Goal: Transaction & Acquisition: Subscribe to service/newsletter

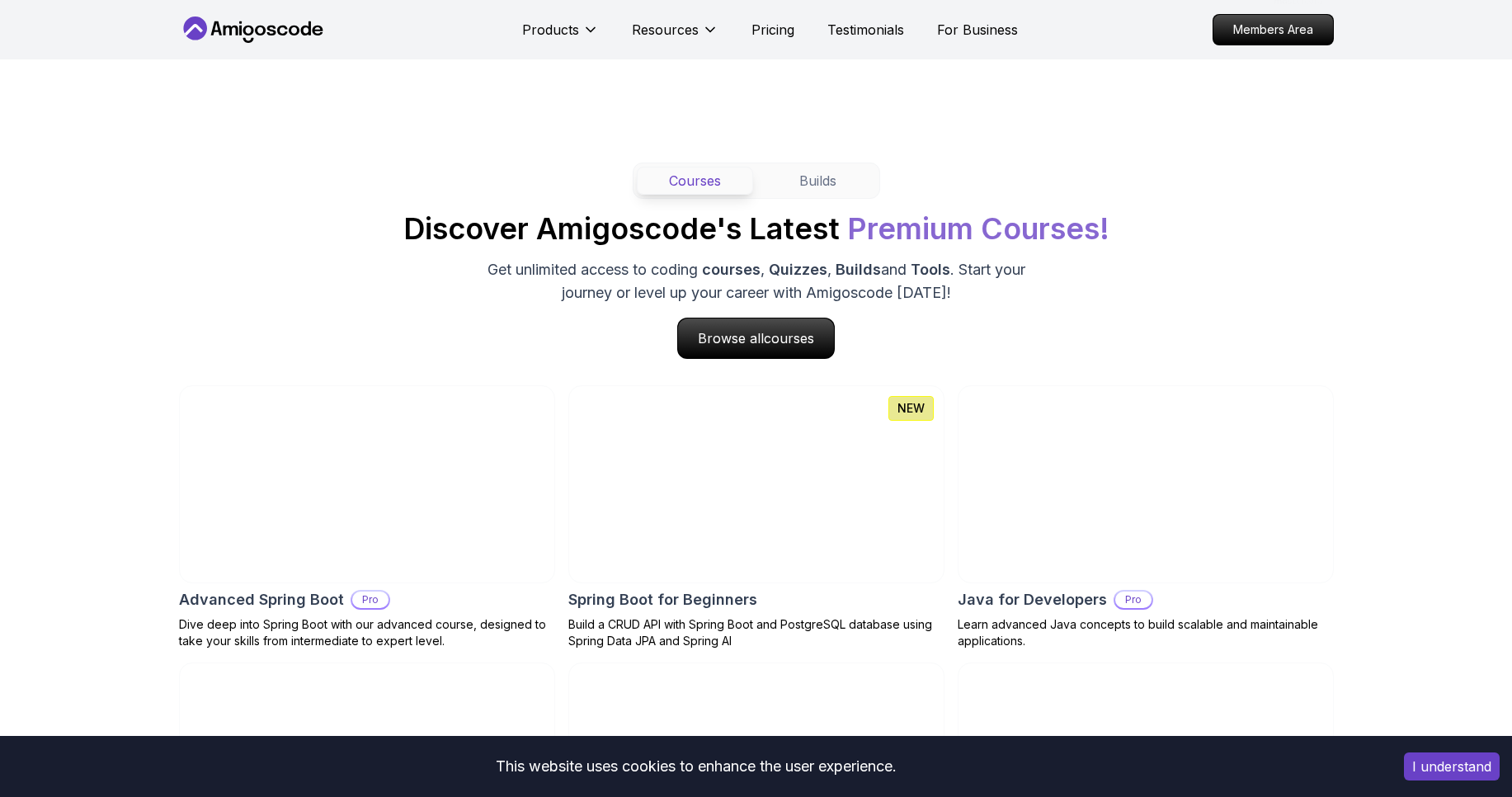
scroll to position [1683, 0]
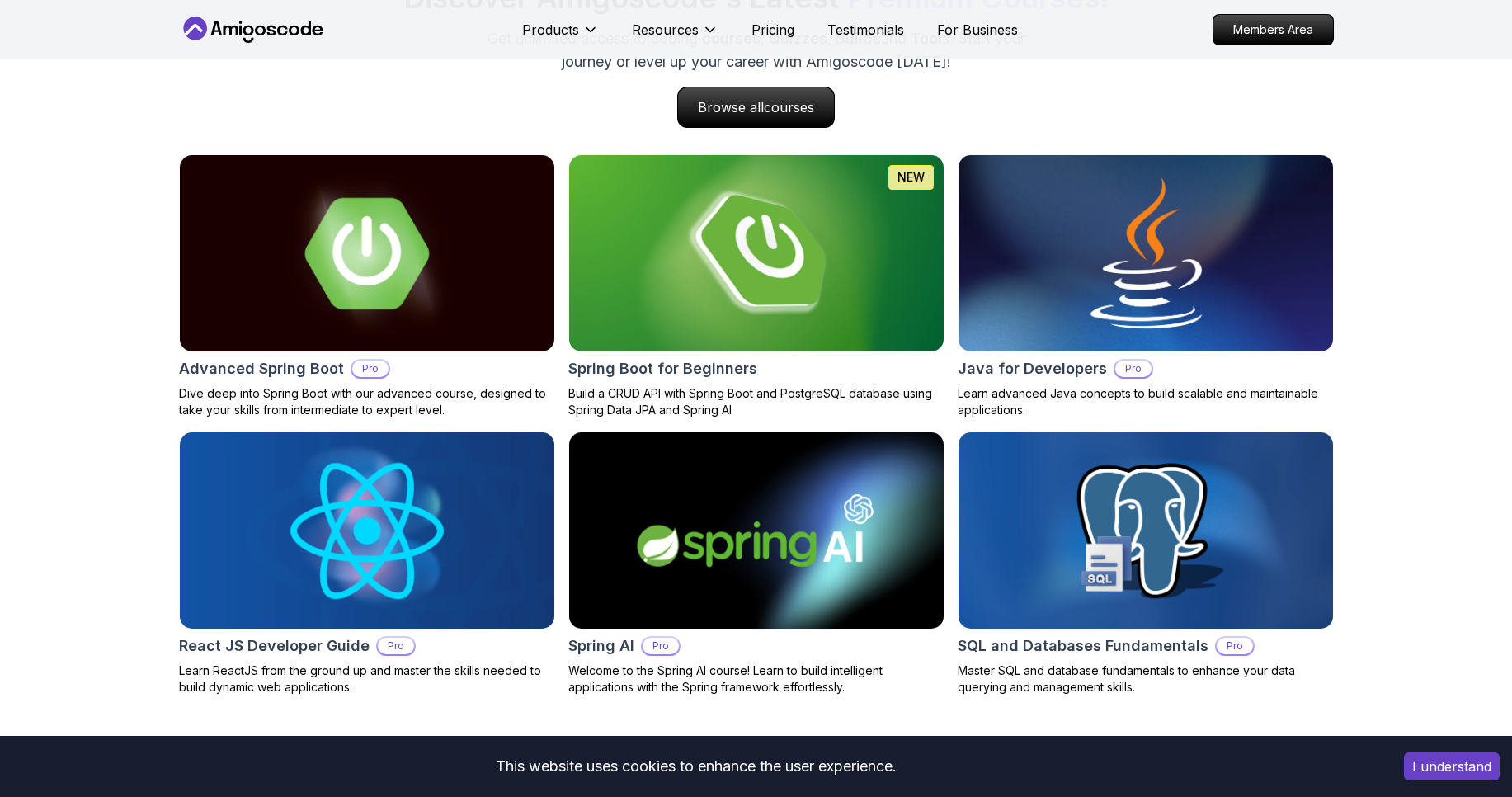
click at [1428, 757] on button "I understand" at bounding box center [1451, 766] width 96 height 28
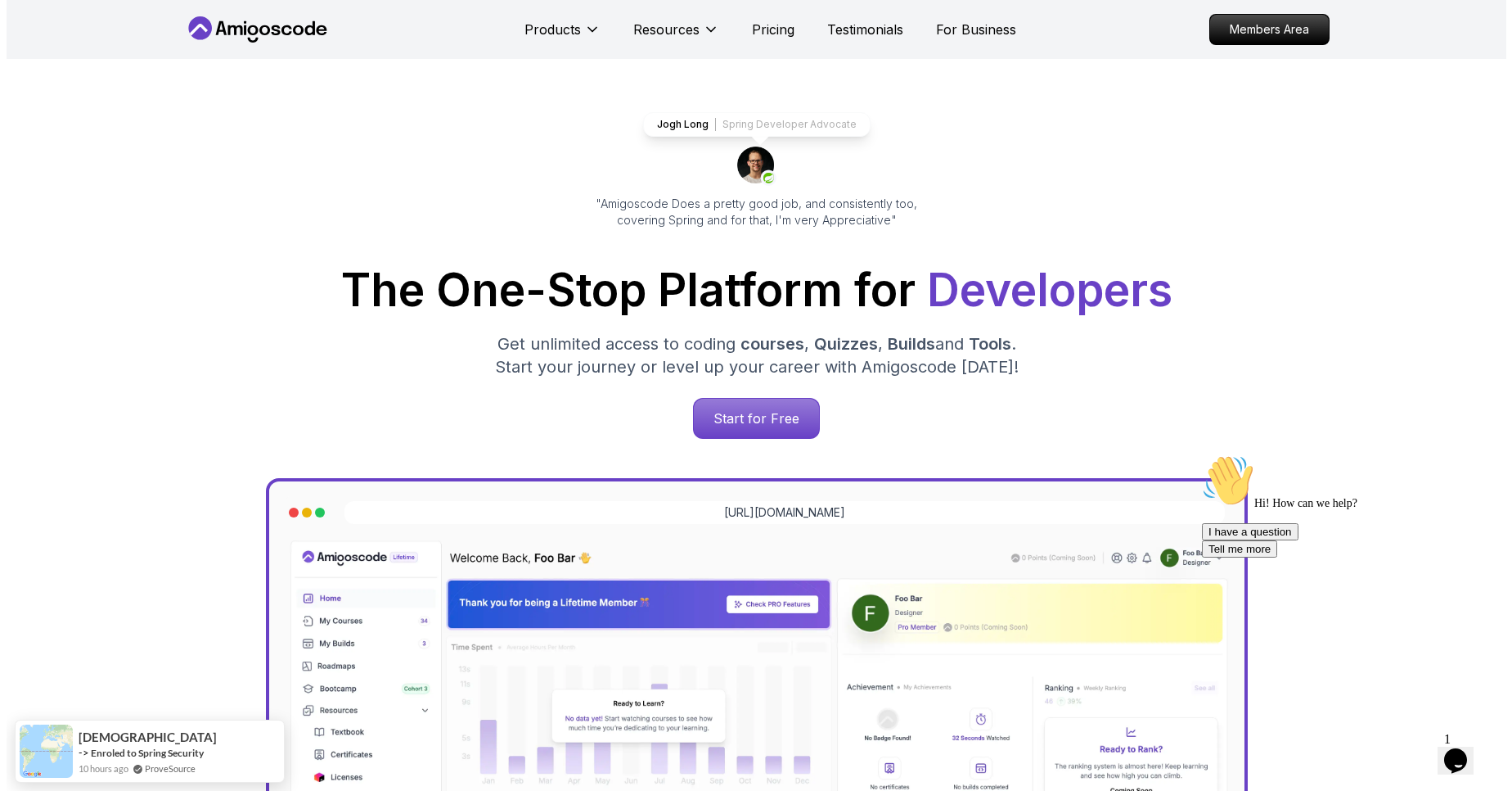
scroll to position [0, 0]
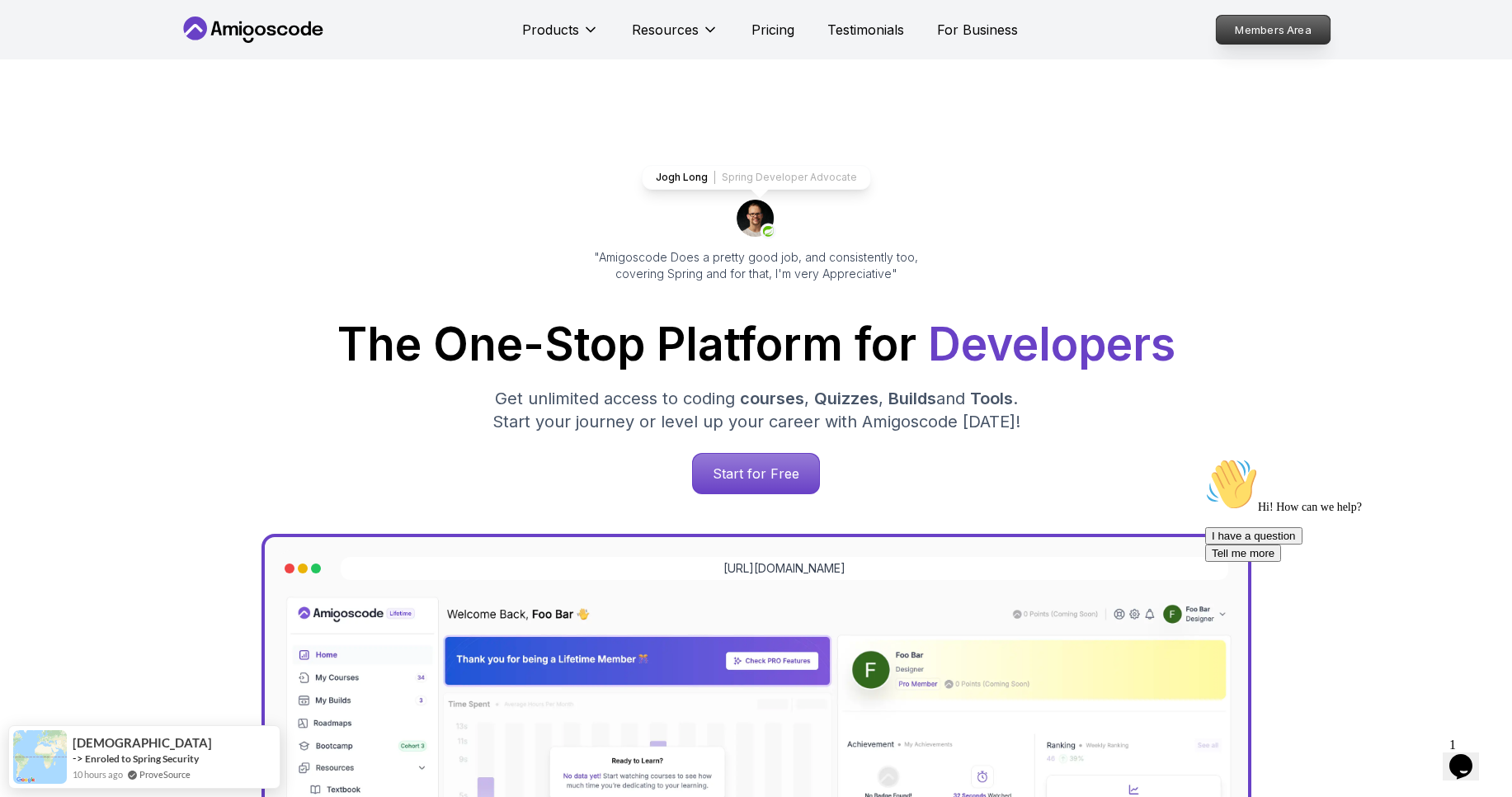
click at [1301, 30] on p "Members Area" at bounding box center [1272, 30] width 114 height 28
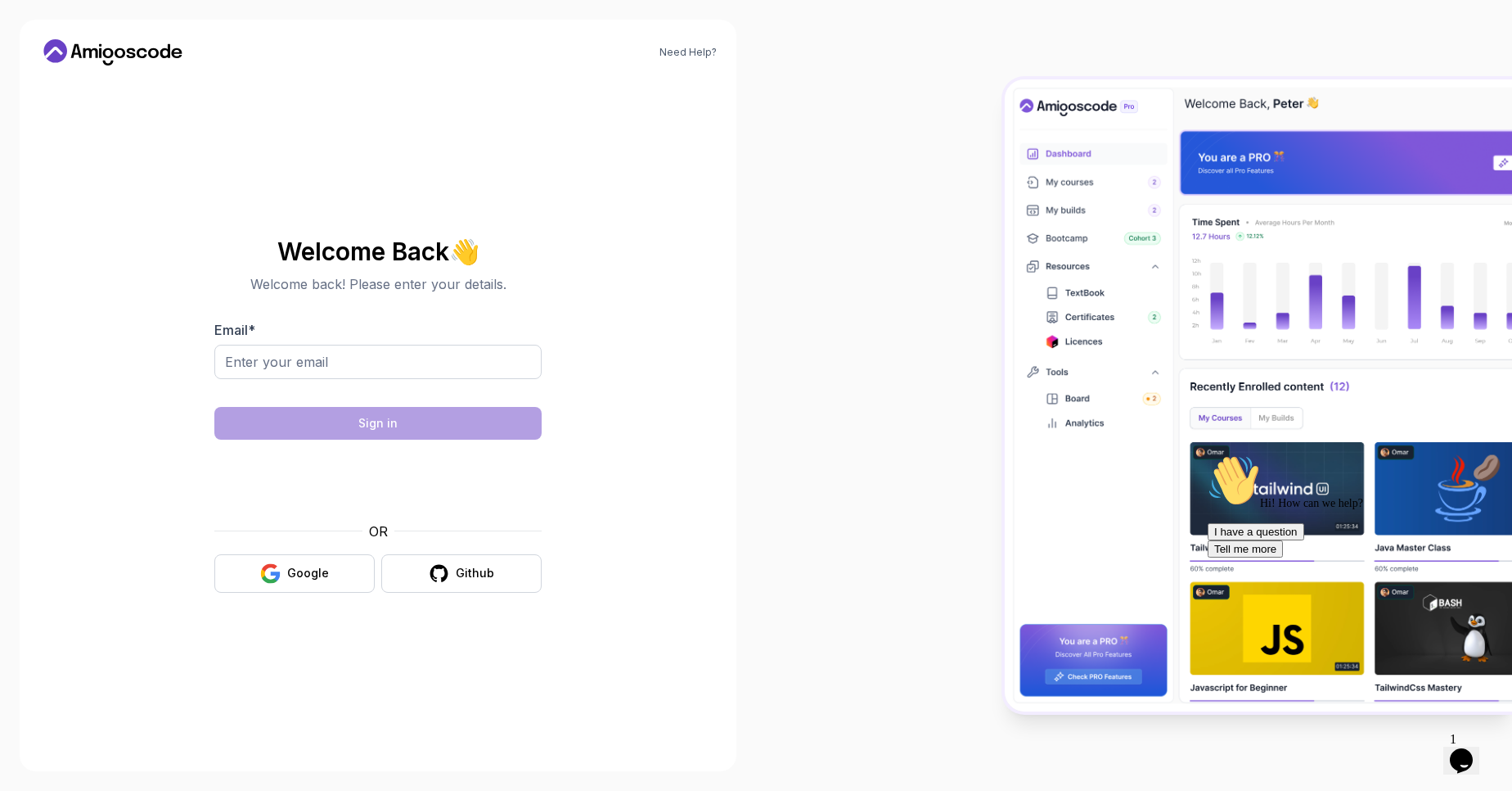
click at [930, 231] on div at bounding box center [1134, 396] width 756 height 791
click at [407, 358] on input "Email *" at bounding box center [378, 362] width 328 height 35
click at [794, 375] on div at bounding box center [1134, 396] width 756 height 791
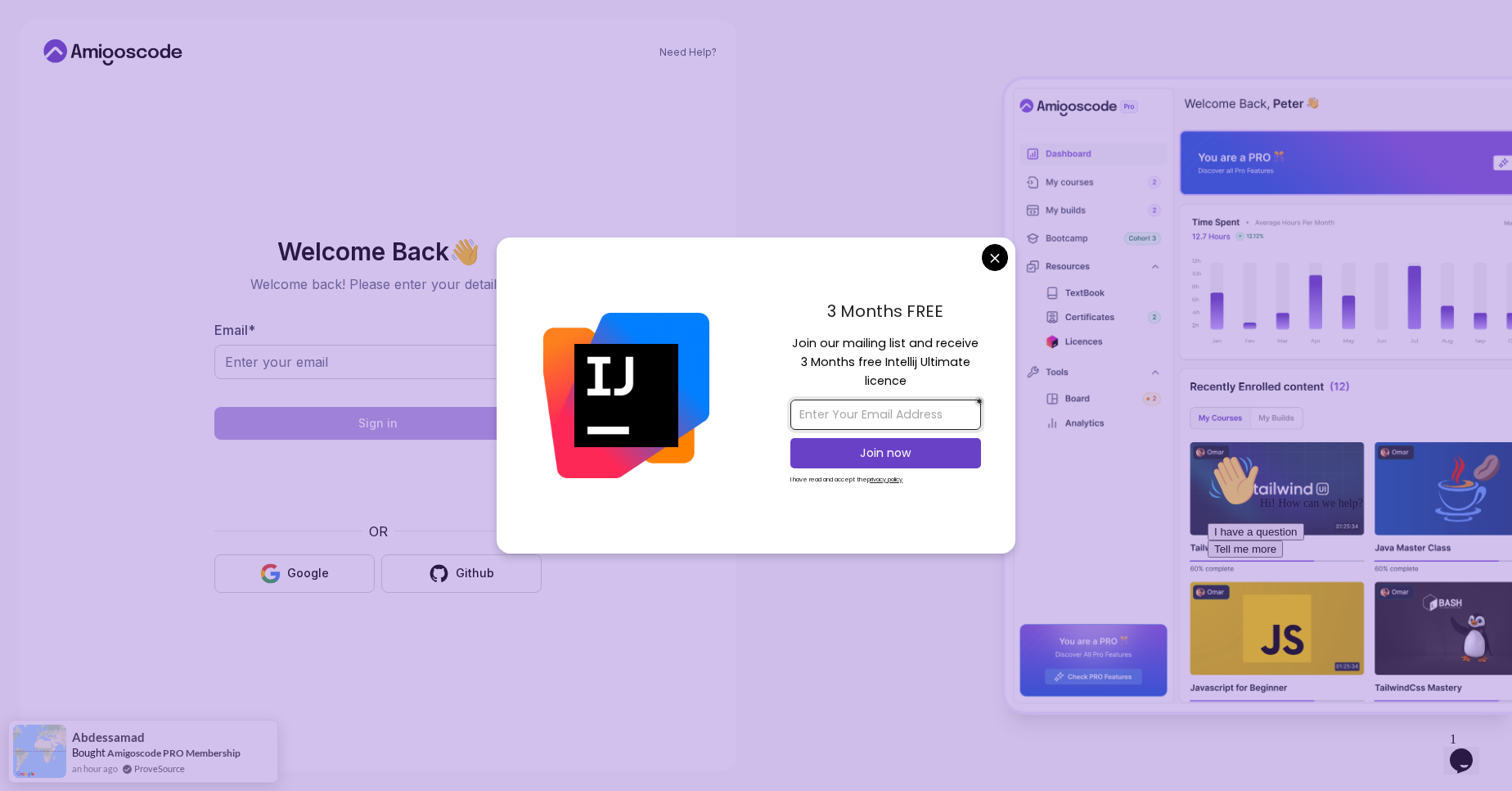
click at [894, 419] on input "email" at bounding box center [886, 414] width 191 height 31
type input "[EMAIL_ADDRESS][DOMAIN_NAME]"
click at [920, 458] on p "Join now" at bounding box center [886, 452] width 154 height 17
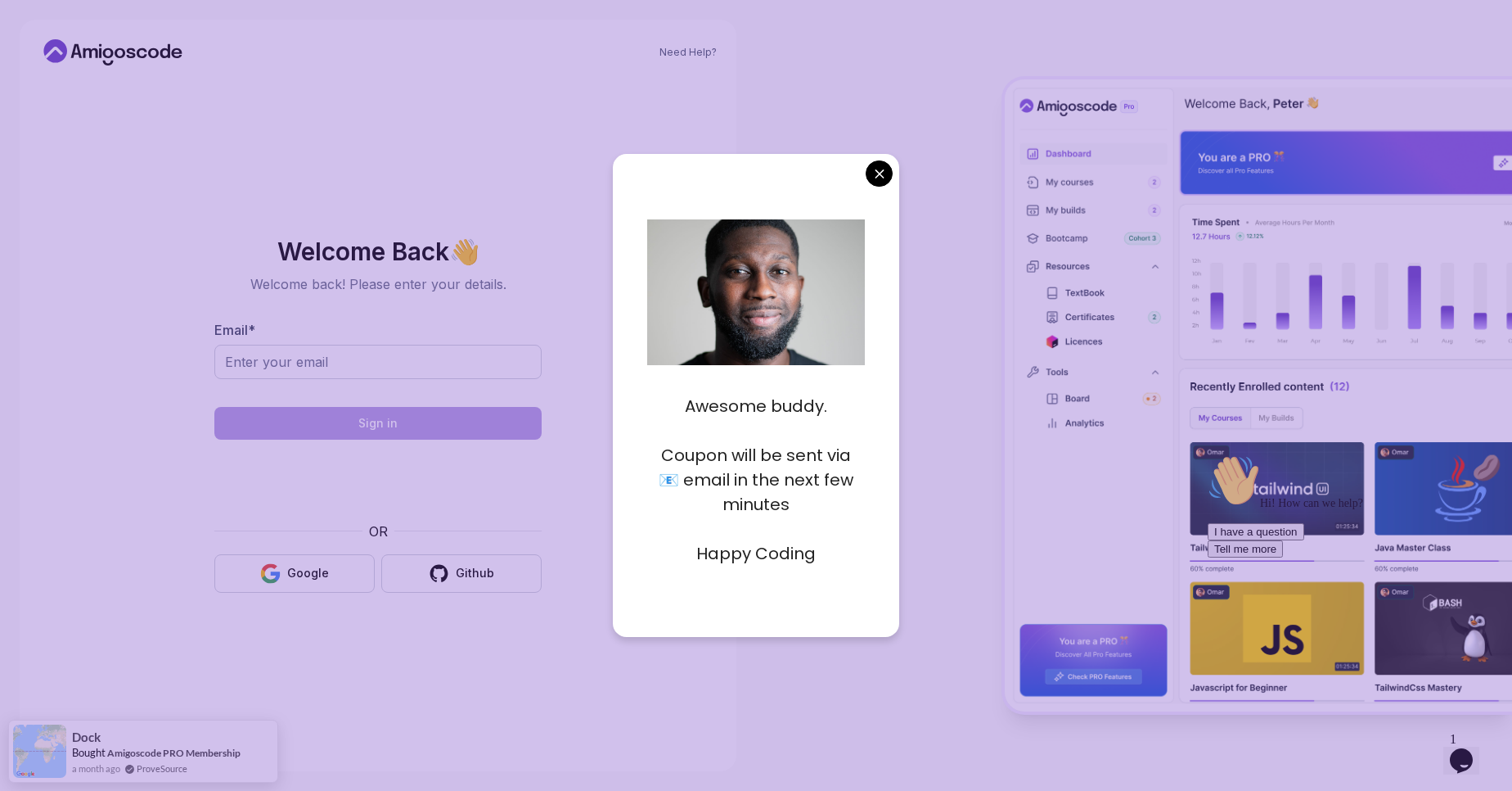
click at [879, 163] on body "Need Help? Welcome Back 👋 Welcome back! Please enter your details. Email * Sign…" at bounding box center [756, 396] width 1512 height 791
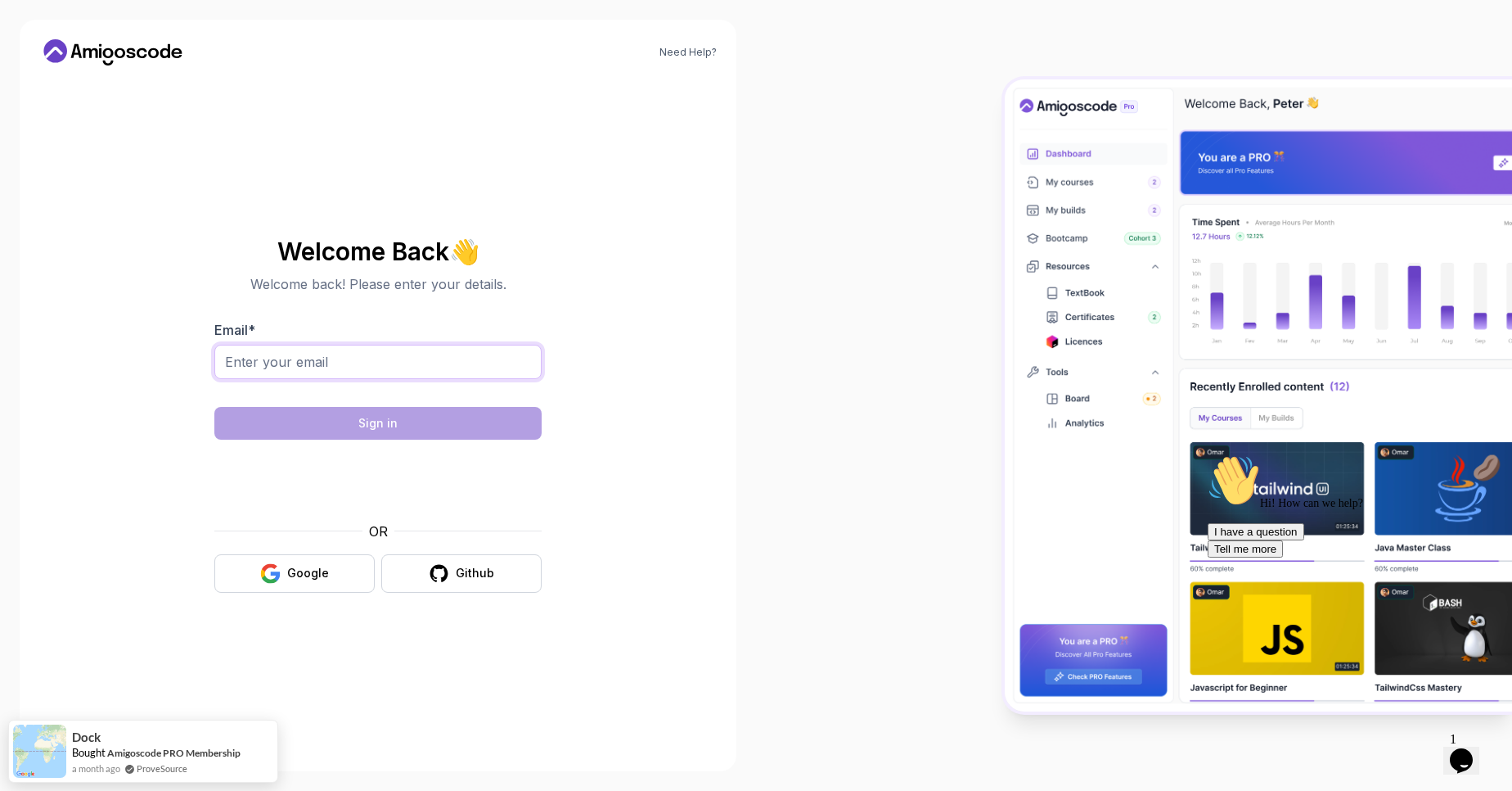
click at [370, 357] on input "Email *" at bounding box center [378, 362] width 328 height 35
type input "[EMAIL_ADDRESS][DOMAIN_NAME]"
click at [757, 391] on div at bounding box center [1134, 396] width 756 height 791
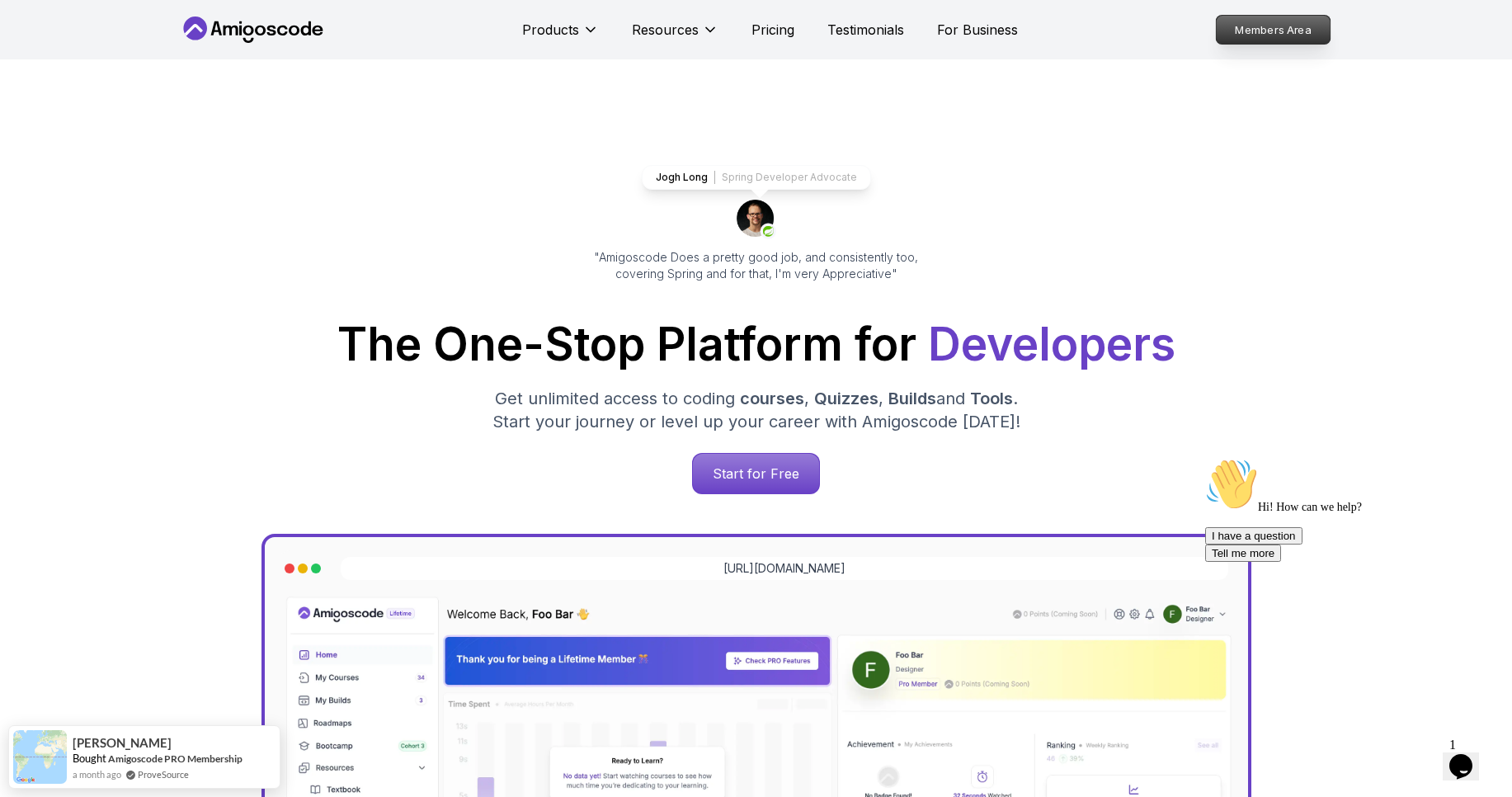
click at [1241, 28] on p "Members Area" at bounding box center [1272, 30] width 114 height 28
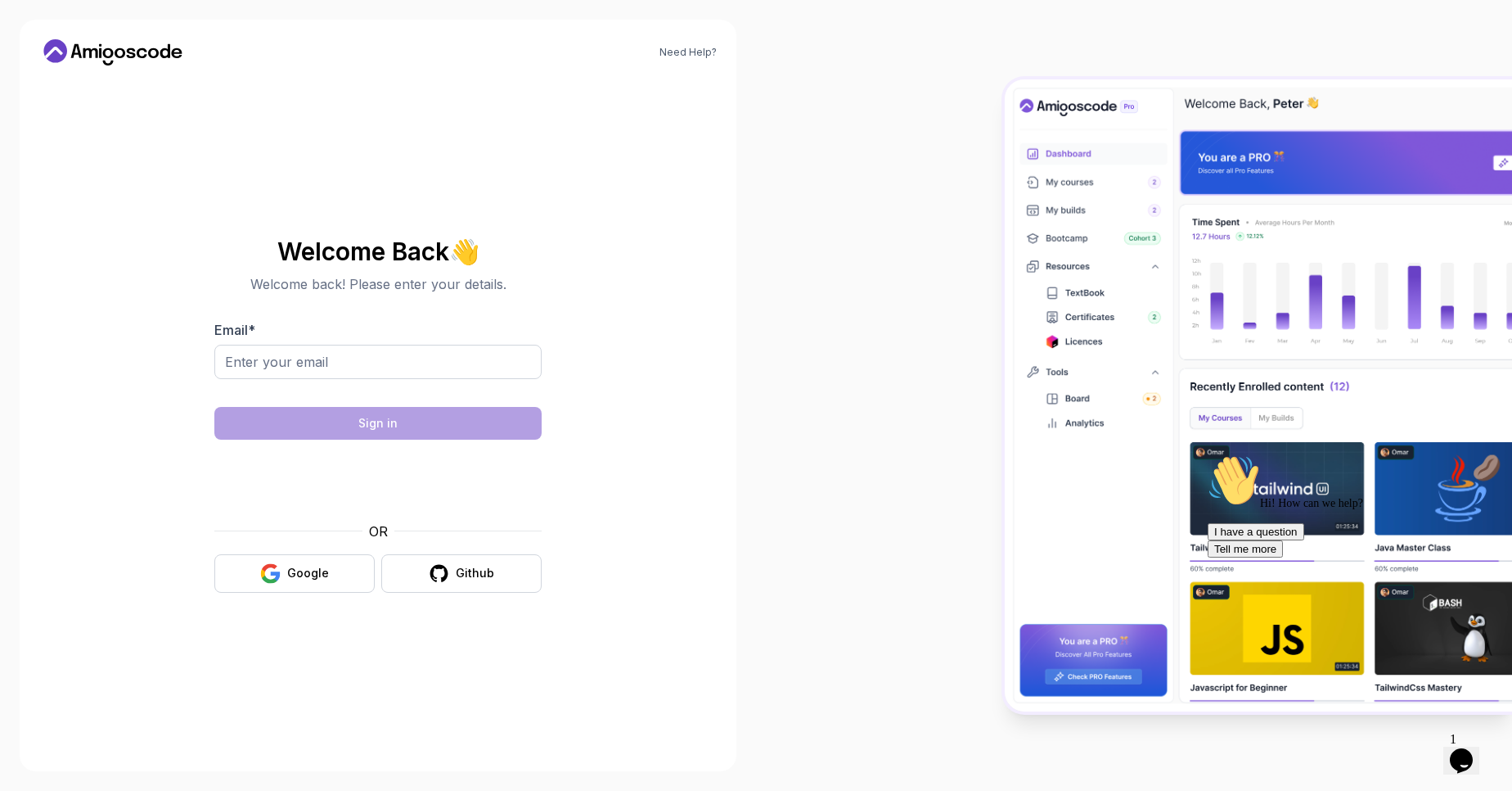
click at [120, 579] on section "Welcome Back 👋 Welcome back! Please enter your details. Email * Sign in OR Goog…" at bounding box center [378, 415] width 550 height 387
click at [764, 389] on div at bounding box center [1134, 396] width 756 height 791
click at [875, 395] on div at bounding box center [1134, 396] width 756 height 791
